Goal: Transaction & Acquisition: Download file/media

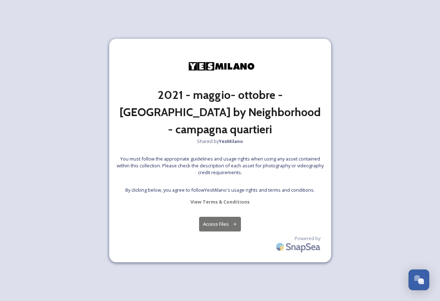
click at [222, 219] on button "Access Files" at bounding box center [220, 224] width 42 height 15
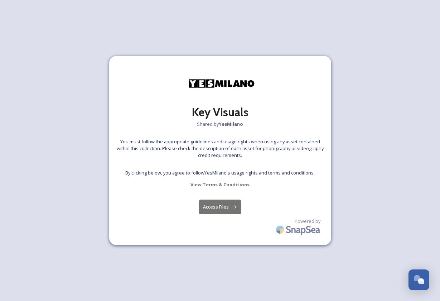
click at [218, 203] on button "Access Files" at bounding box center [220, 207] width 42 height 15
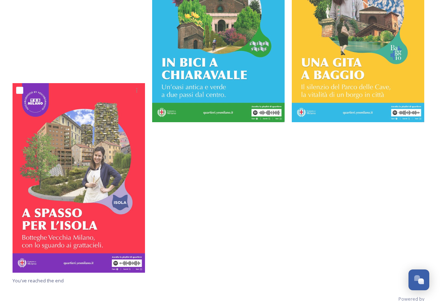
scroll to position [199, 0]
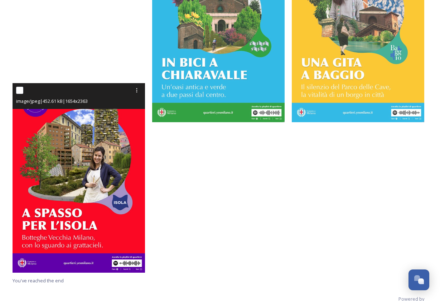
click at [18, 88] on input "checkbox" at bounding box center [19, 90] width 7 height 7
checkbox input "true"
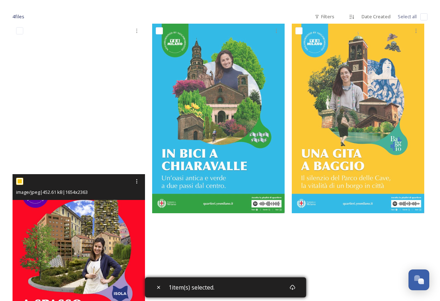
scroll to position [89, 0]
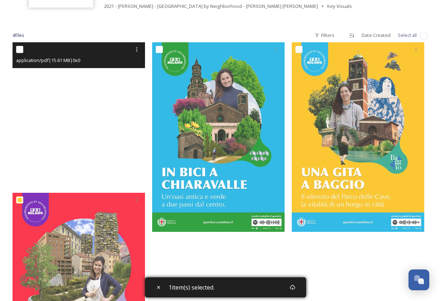
click at [20, 45] on div at bounding box center [79, 49] width 127 height 13
click at [20, 49] on input "checkbox" at bounding box center [19, 49] width 7 height 7
checkbox input "true"
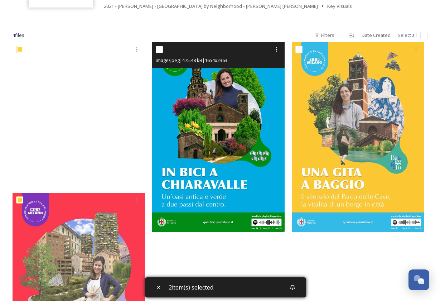
click at [161, 51] on input "checkbox" at bounding box center [159, 49] width 7 height 7
checkbox input "true"
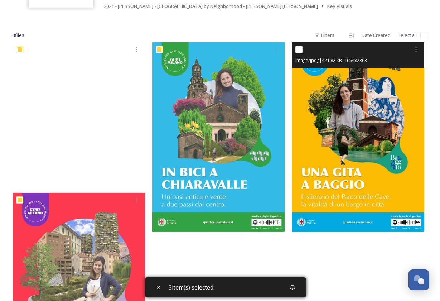
click at [298, 49] on input "checkbox" at bounding box center [299, 49] width 7 height 7
checkbox input "true"
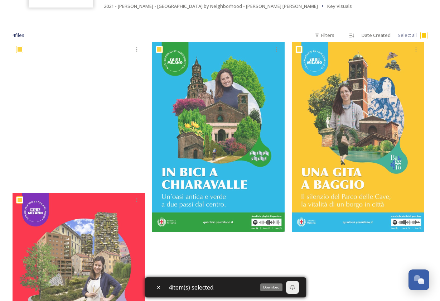
click at [292, 287] on icon at bounding box center [292, 287] width 5 height 5
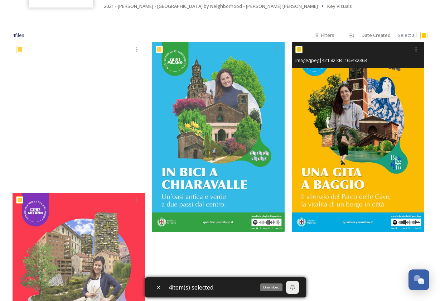
click at [301, 49] on input "checkbox" at bounding box center [299, 49] width 7 height 7
checkbox input "false"
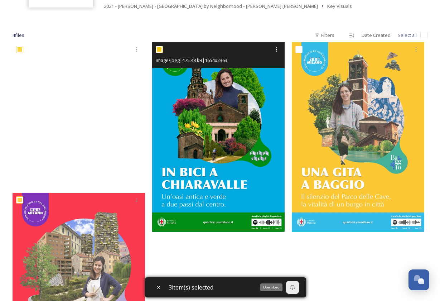
click at [156, 48] on input "checkbox" at bounding box center [159, 49] width 7 height 7
checkbox input "false"
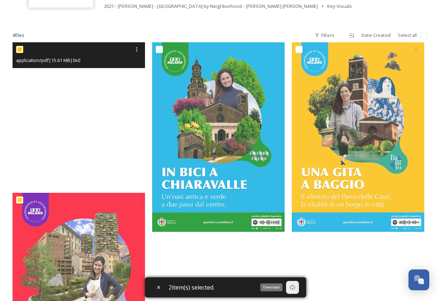
click at [19, 46] on input "checkbox" at bounding box center [19, 49] width 7 height 7
checkbox input "false"
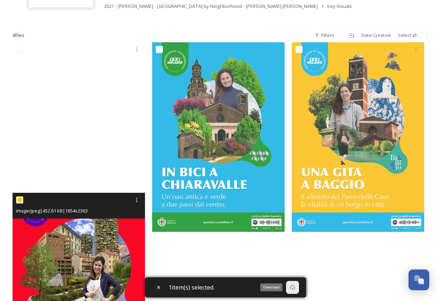
click at [19, 198] on input "checkbox" at bounding box center [19, 199] width 7 height 7
checkbox input "false"
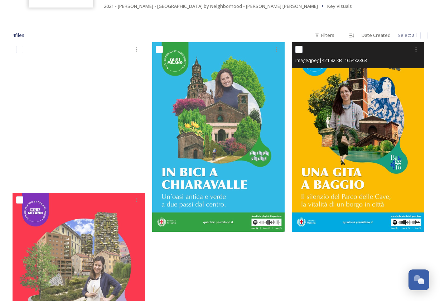
click at [301, 49] on input "checkbox" at bounding box center [299, 49] width 7 height 7
checkbox input "true"
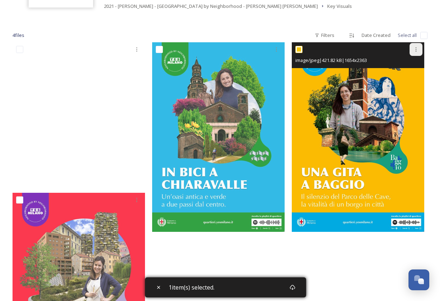
click at [417, 47] on icon at bounding box center [416, 50] width 6 height 6
click at [407, 81] on span "Download" at bounding box center [408, 79] width 22 height 7
